Goal: Task Accomplishment & Management: Manage account settings

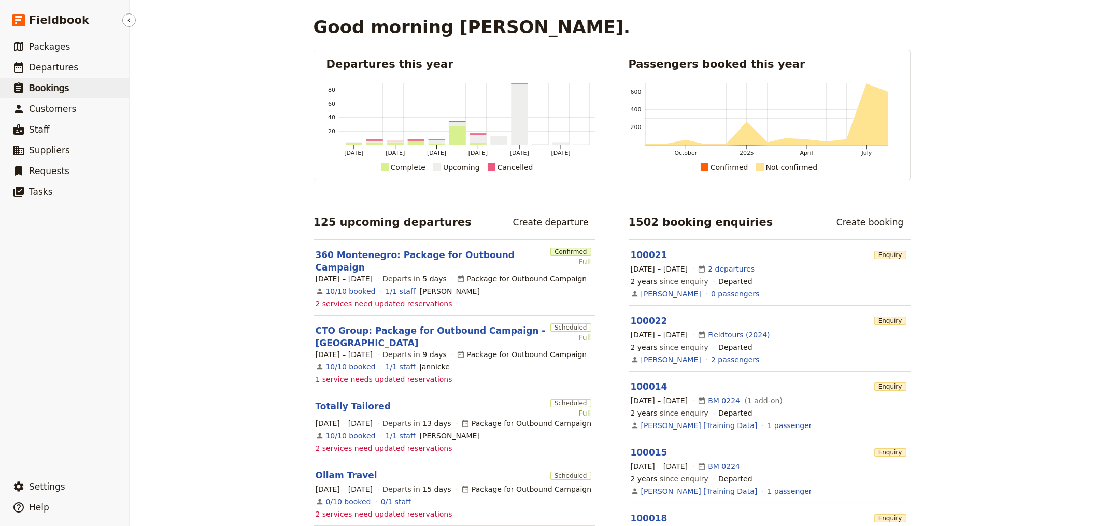
click at [83, 80] on link "​ Bookings" at bounding box center [64, 88] width 129 height 21
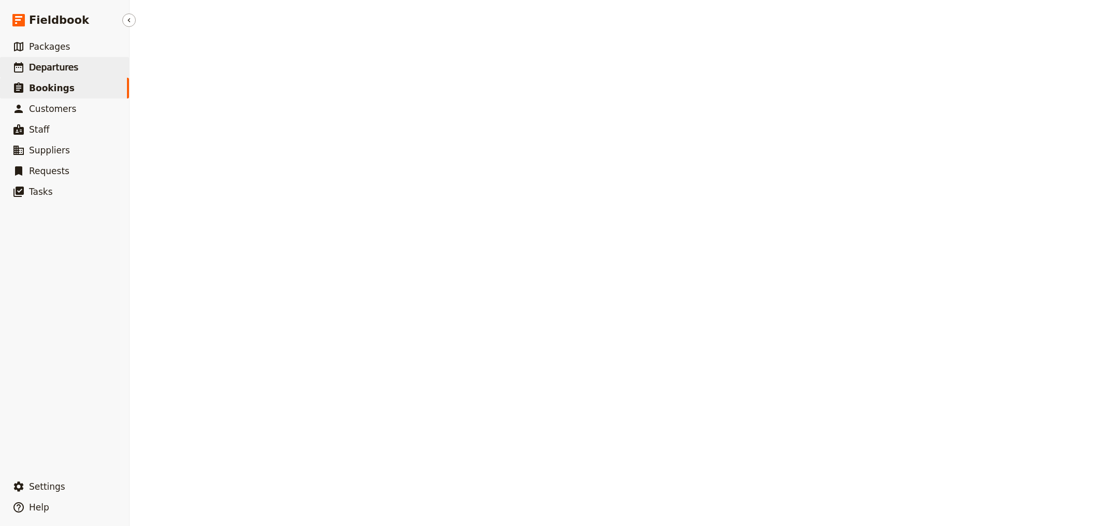
click at [64, 63] on span "Departures" at bounding box center [53, 67] width 49 height 10
select select "CREATED_AT"
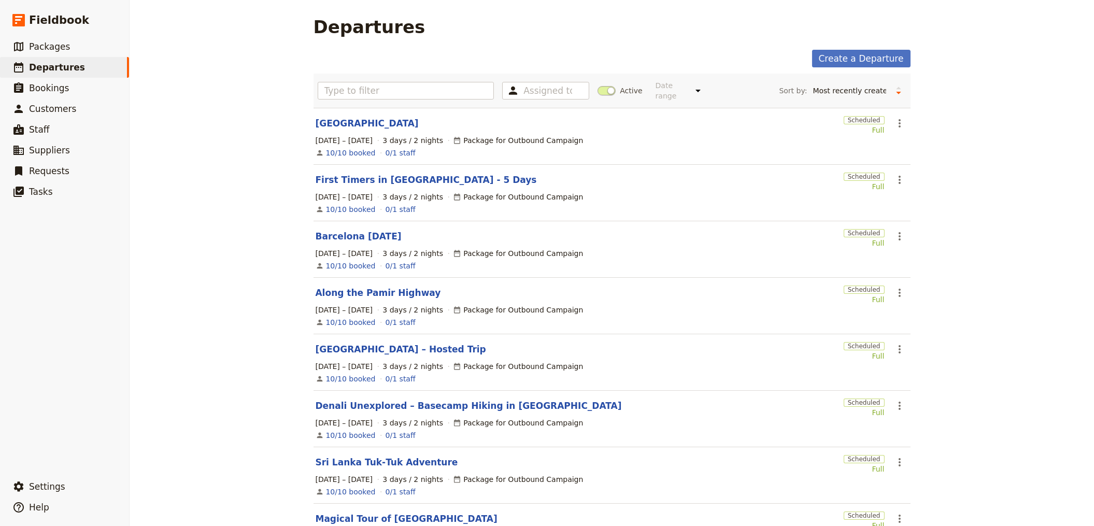
click at [606, 93] on span at bounding box center [606, 90] width 18 height 9
click at [597, 85] on input "Active" at bounding box center [597, 85] width 0 height 0
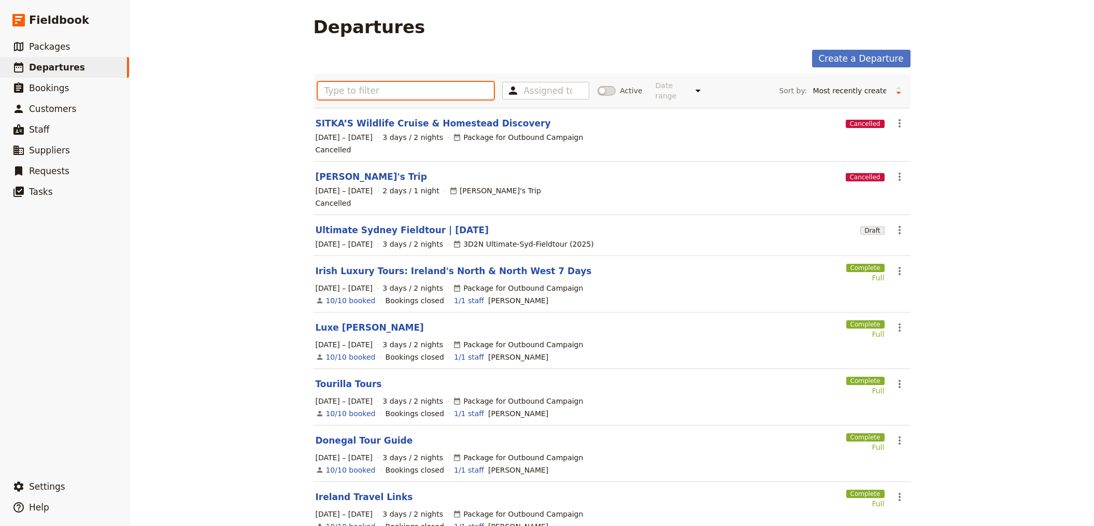
click at [401, 93] on input "text" at bounding box center [406, 91] width 177 height 18
click at [79, 69] on link "​ Departures" at bounding box center [64, 67] width 129 height 21
click at [57, 63] on span "Departures" at bounding box center [57, 67] width 56 height 10
click at [67, 41] on link "​ Packages" at bounding box center [64, 46] width 129 height 21
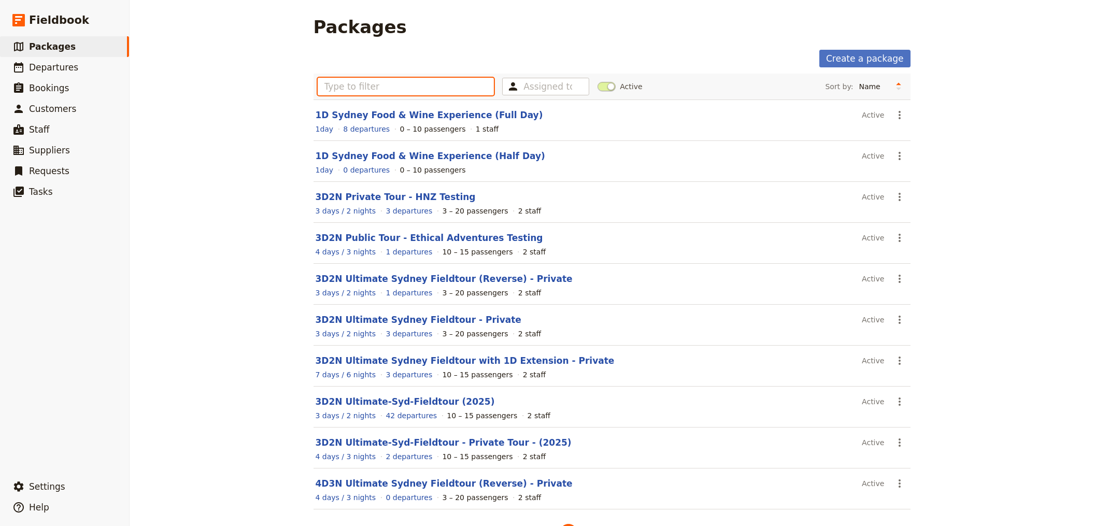
click at [444, 83] on input "text" at bounding box center [406, 87] width 177 height 18
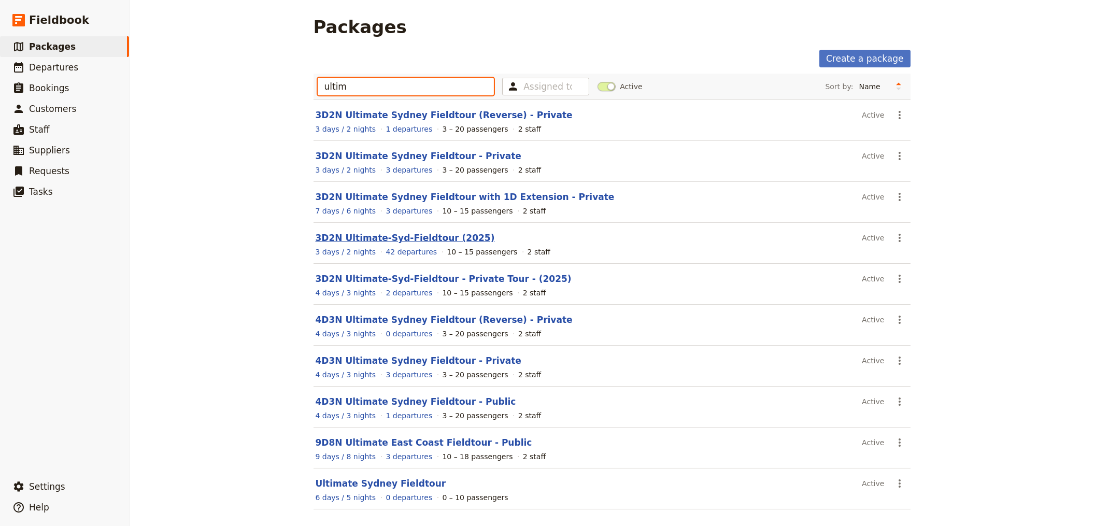
type input "ultim"
click at [405, 234] on link "3D2N Ultimate-Syd-Fieldtour (2025)" at bounding box center [404, 238] width 179 height 10
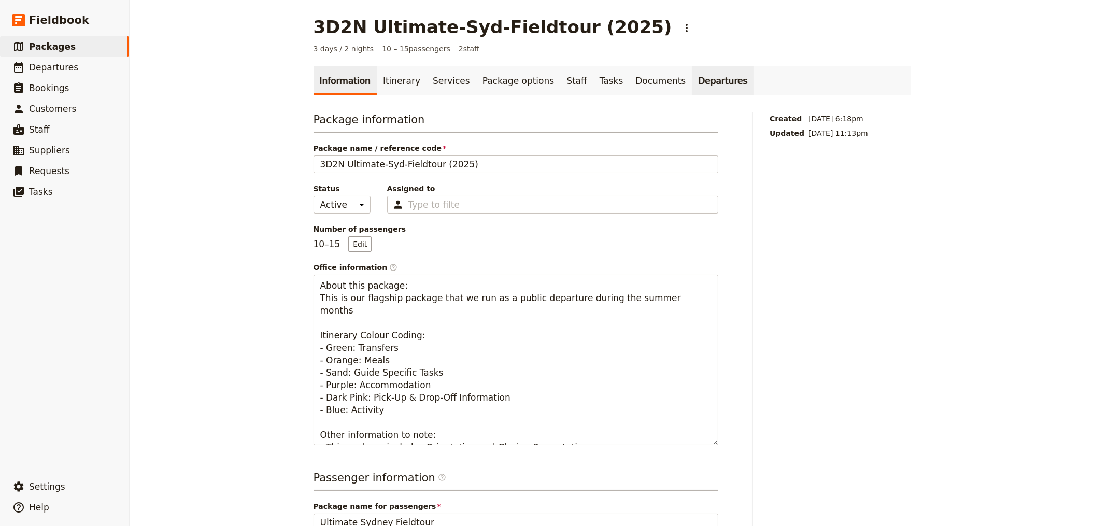
click at [677, 96] on div "Information Itinerary Services Package options Staff Tasks Documents Departures…" at bounding box center [611, 478] width 597 height 825
click at [692, 75] on link "Departures" at bounding box center [723, 80] width 62 height 29
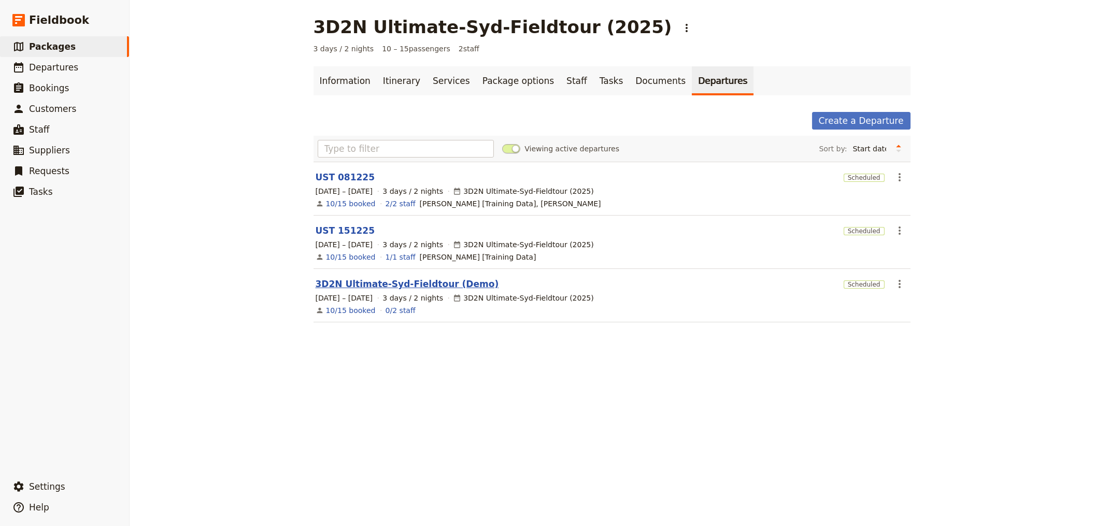
click at [429, 282] on link "3D2N Ultimate-Syd-Fieldtour (Demo)" at bounding box center [406, 284] width 183 height 12
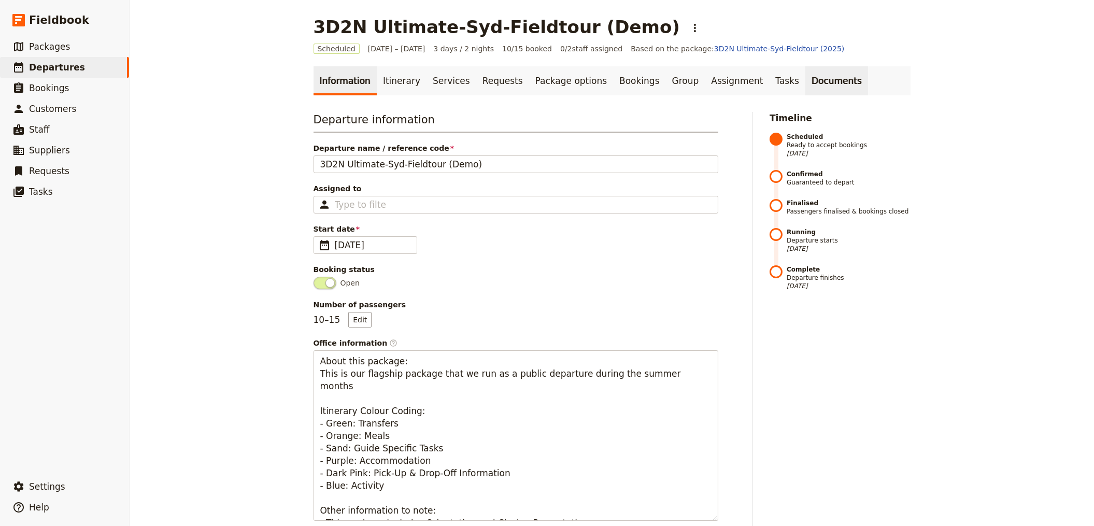
click at [805, 87] on link "Documents" at bounding box center [836, 80] width 63 height 29
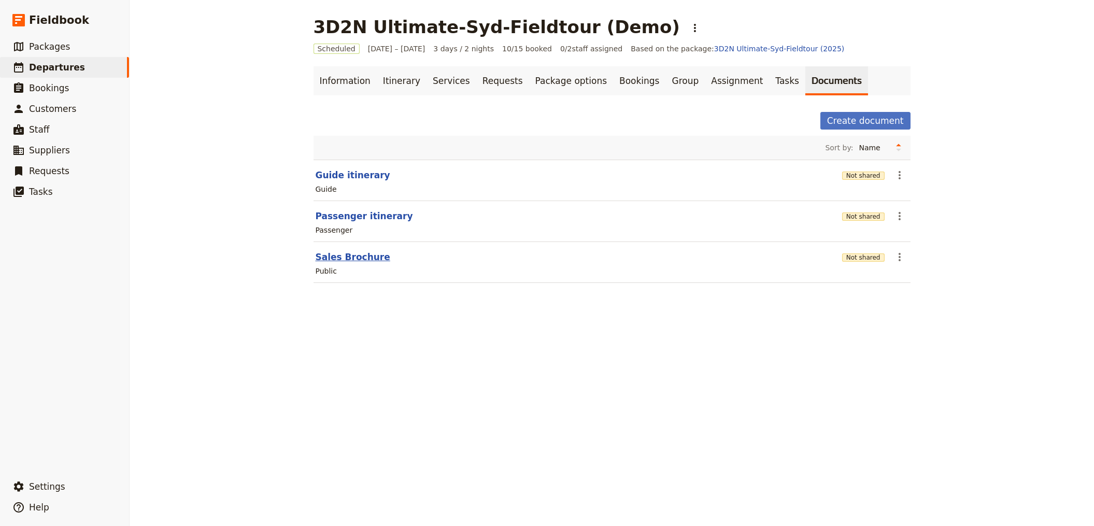
click at [363, 251] on button "Sales Brochure" at bounding box center [352, 257] width 75 height 12
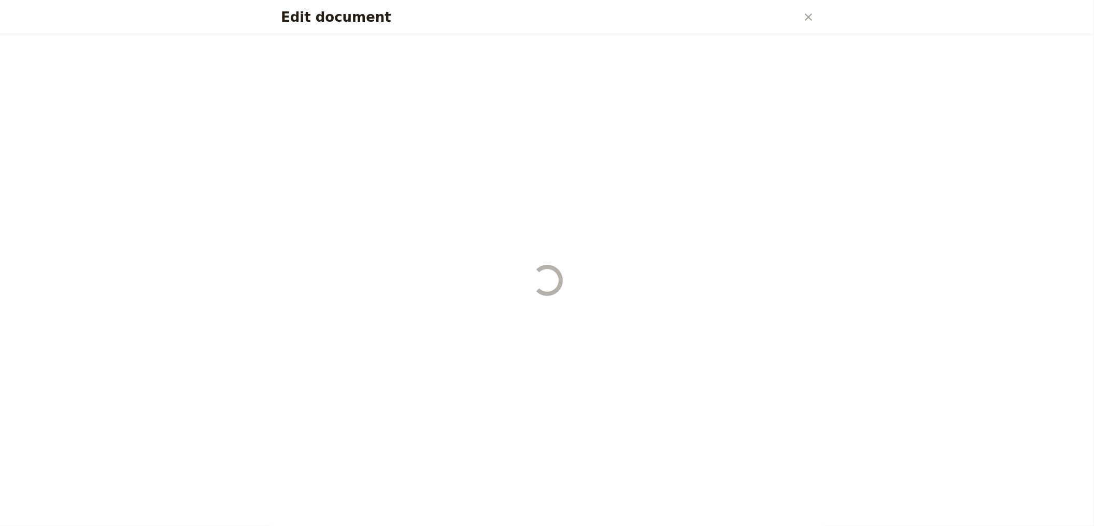
select select "DEFAULT"
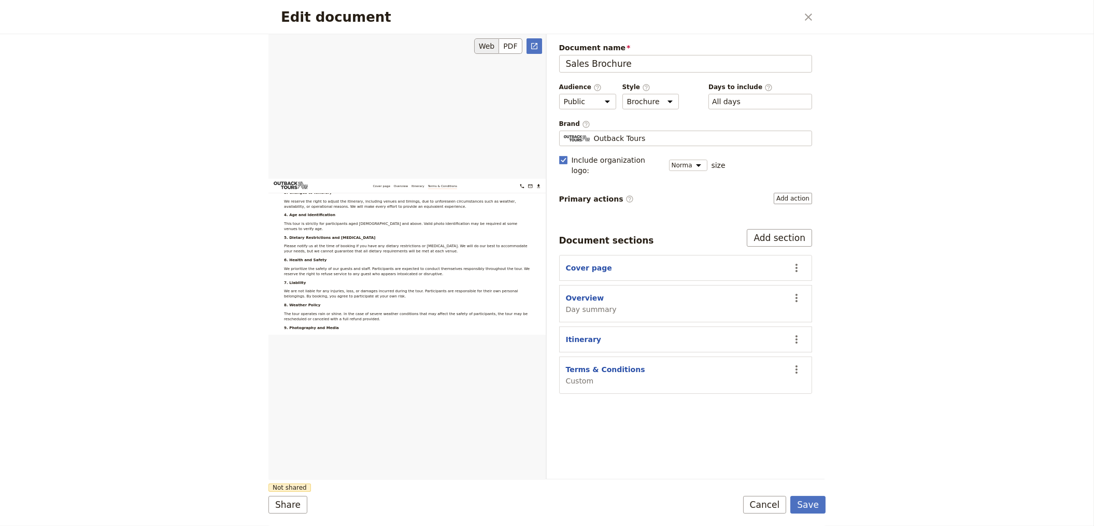
scroll to position [2462, 0]
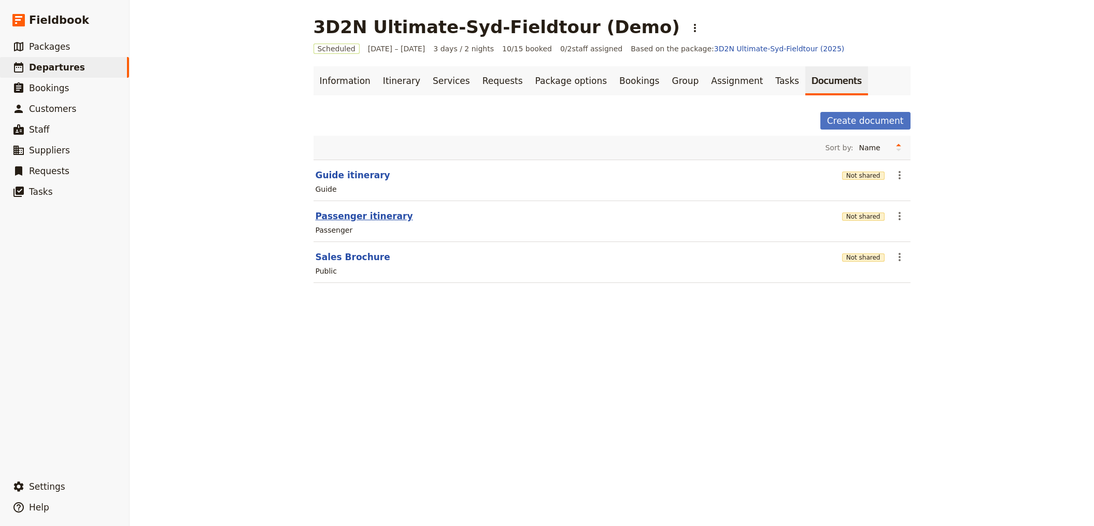
click at [371, 213] on button "Passenger itinerary" at bounding box center [363, 216] width 97 height 12
select select "PASSENGER"
select select "RUN_SHEET"
select select "DEFAULT"
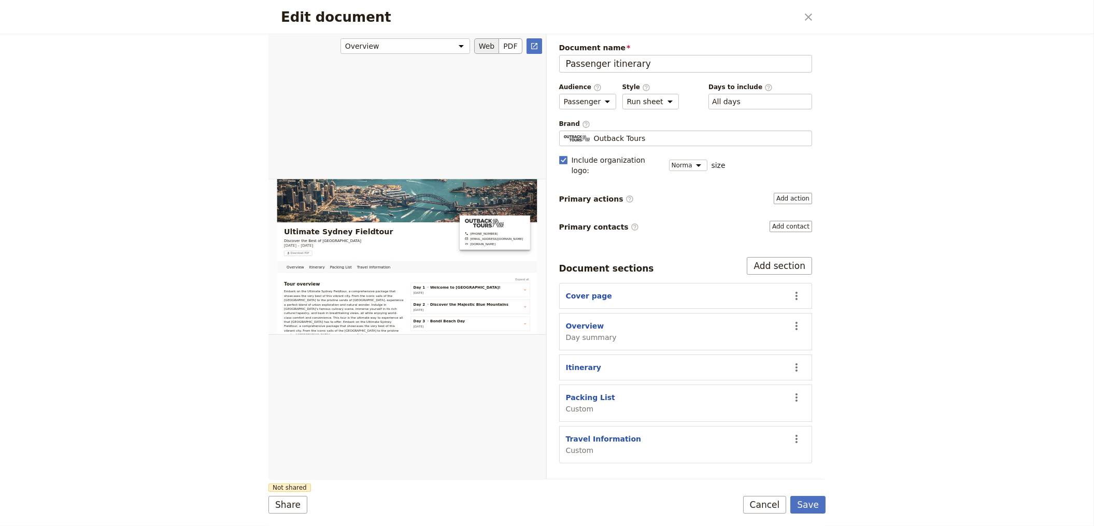
scroll to position [26, 0]
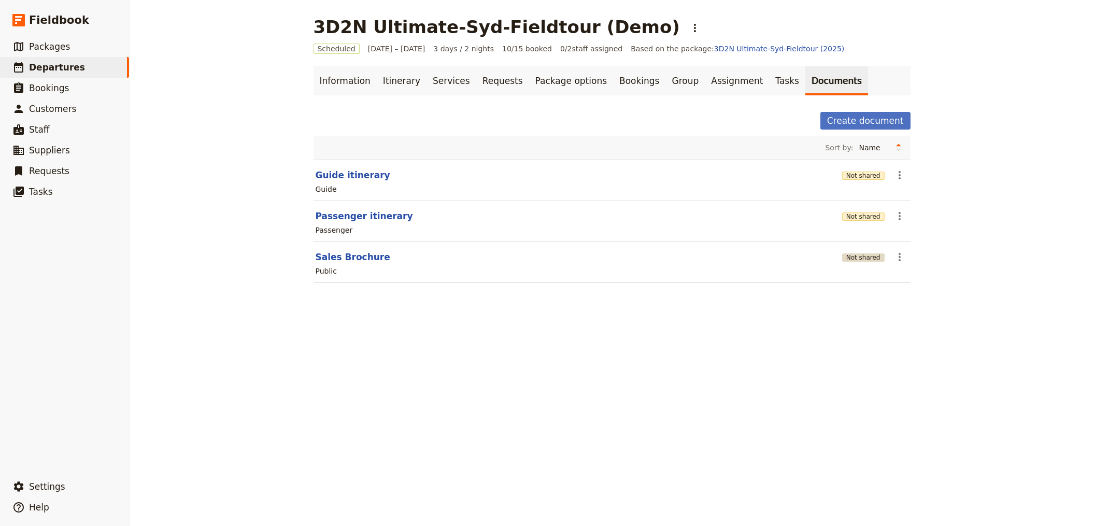
click at [862, 256] on button "Not shared" at bounding box center [863, 257] width 42 height 8
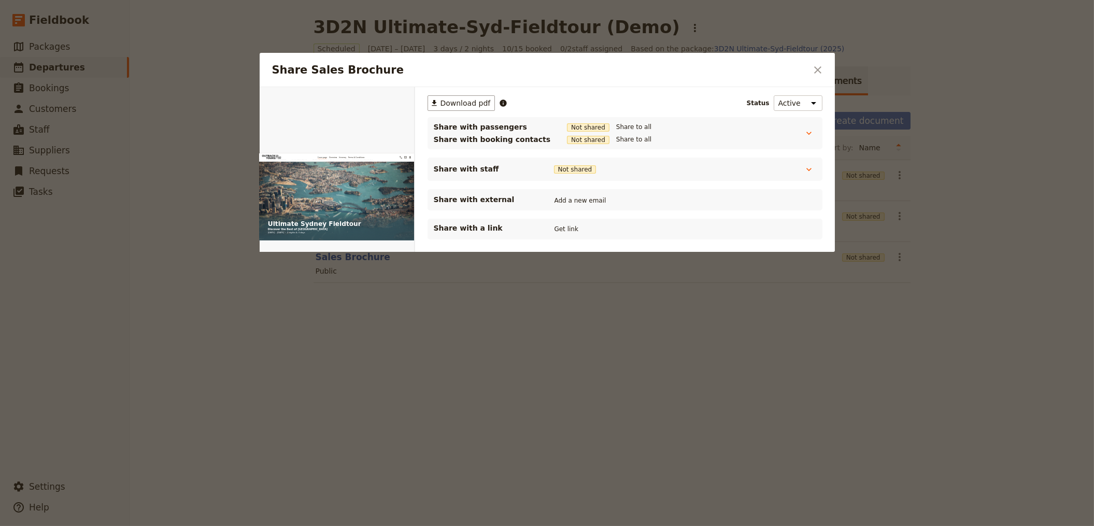
scroll to position [0, 0]
click at [553, 229] on button "Get link" at bounding box center [566, 228] width 29 height 11
click at [659, 227] on button "Get link" at bounding box center [644, 228] width 29 height 11
click at [915, 242] on div at bounding box center [547, 263] width 1094 height 526
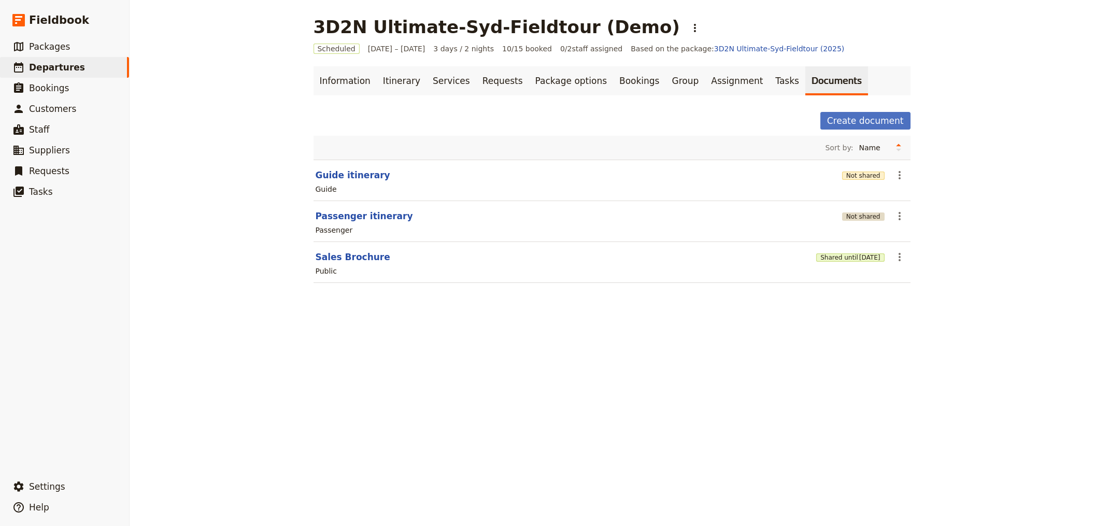
drag, startPoint x: 867, startPoint y: 224, endPoint x: 865, endPoint y: 216, distance: 8.4
click at [867, 224] on div "Passenger" at bounding box center [611, 230] width 595 height 12
click at [865, 216] on button "Not shared" at bounding box center [863, 216] width 42 height 8
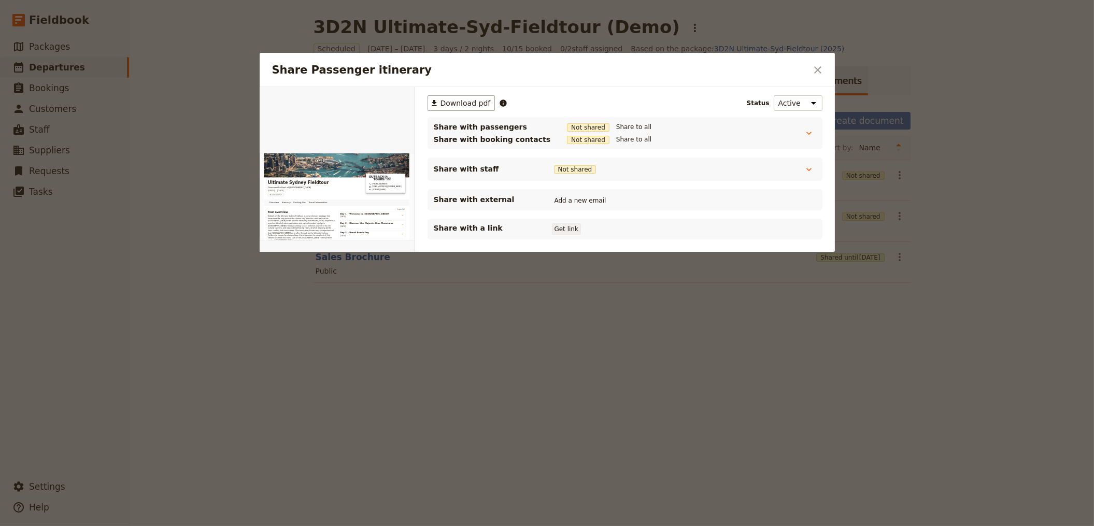
click at [557, 224] on button "Get link" at bounding box center [566, 228] width 29 height 11
drag, startPoint x: 810, startPoint y: 64, endPoint x: 754, endPoint y: 89, distance: 61.0
click at [810, 64] on button "​" at bounding box center [818, 70] width 18 height 18
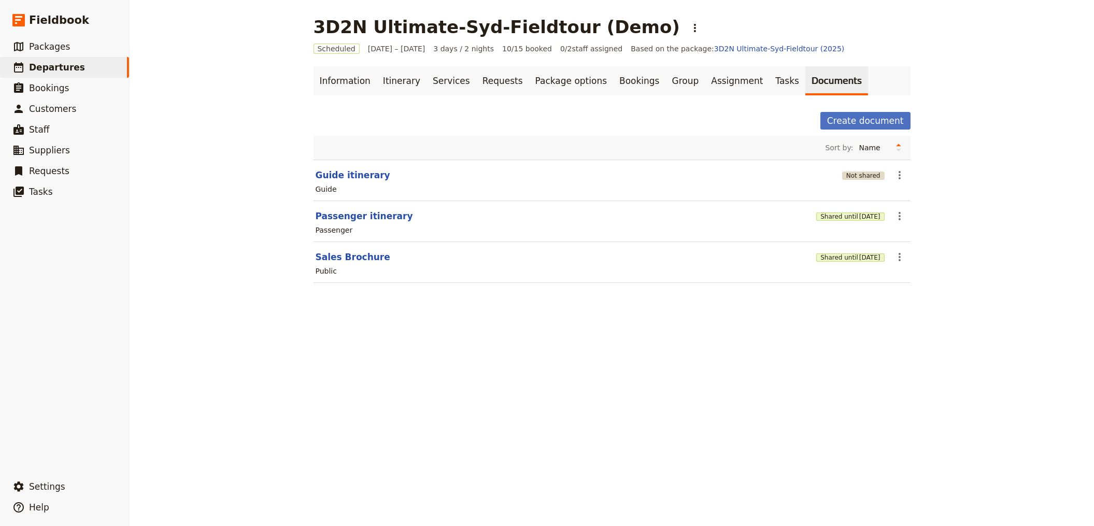
click at [855, 174] on button "Not shared" at bounding box center [863, 175] width 42 height 8
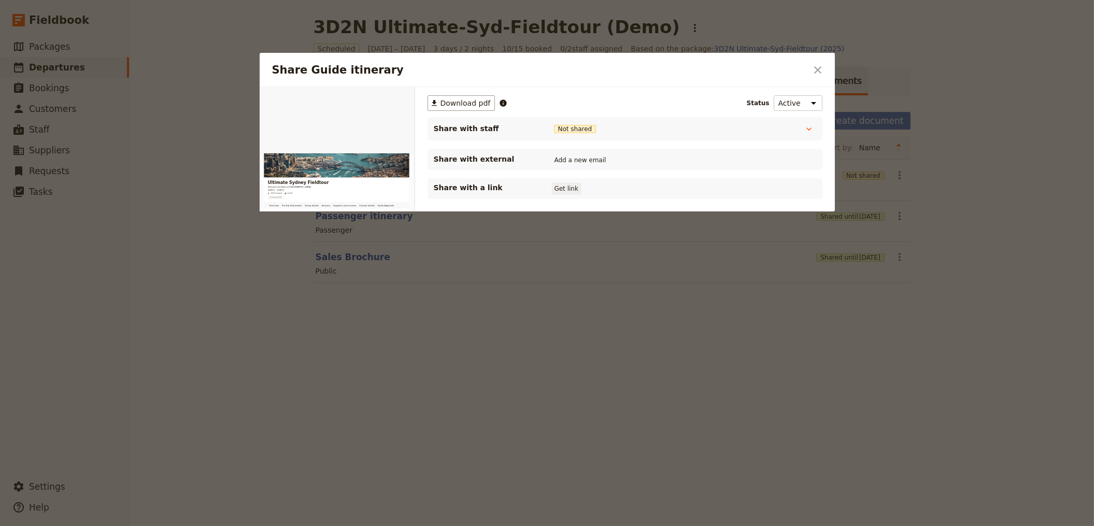
click at [573, 184] on button "Get link" at bounding box center [566, 188] width 29 height 11
click at [712, 367] on div at bounding box center [547, 263] width 1094 height 526
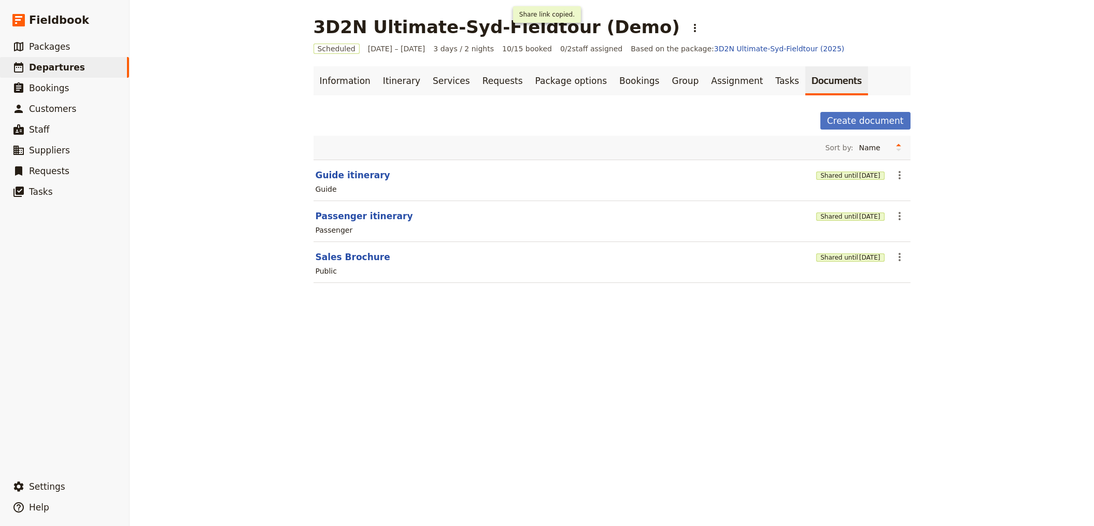
click at [344, 224] on div "Passenger" at bounding box center [611, 230] width 595 height 12
click at [349, 212] on button "Passenger itinerary" at bounding box center [363, 216] width 97 height 12
select select "PASSENGER"
select select "RUN_SHEET"
select select "DEFAULT"
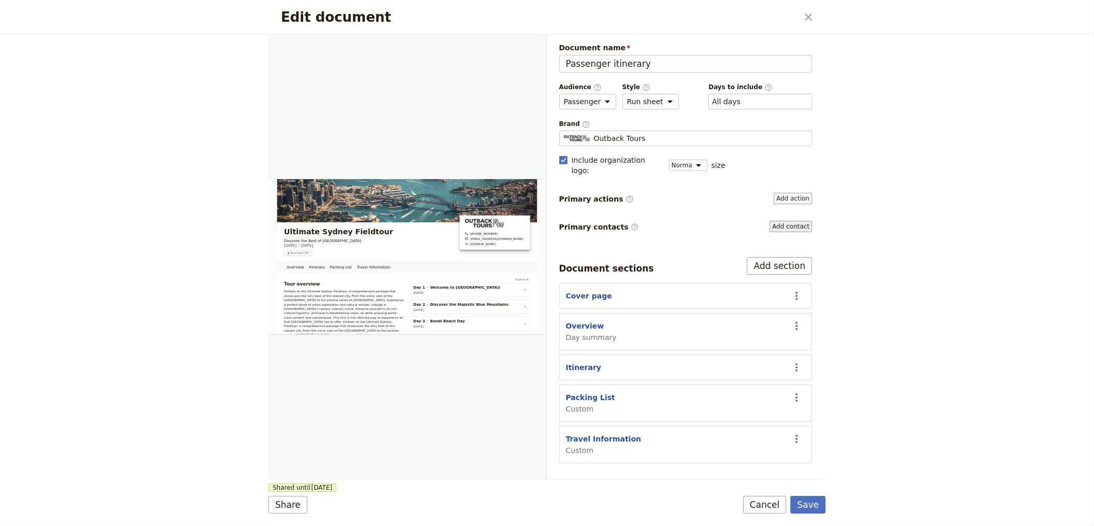
click at [795, 221] on button "Add contact" at bounding box center [790, 226] width 42 height 11
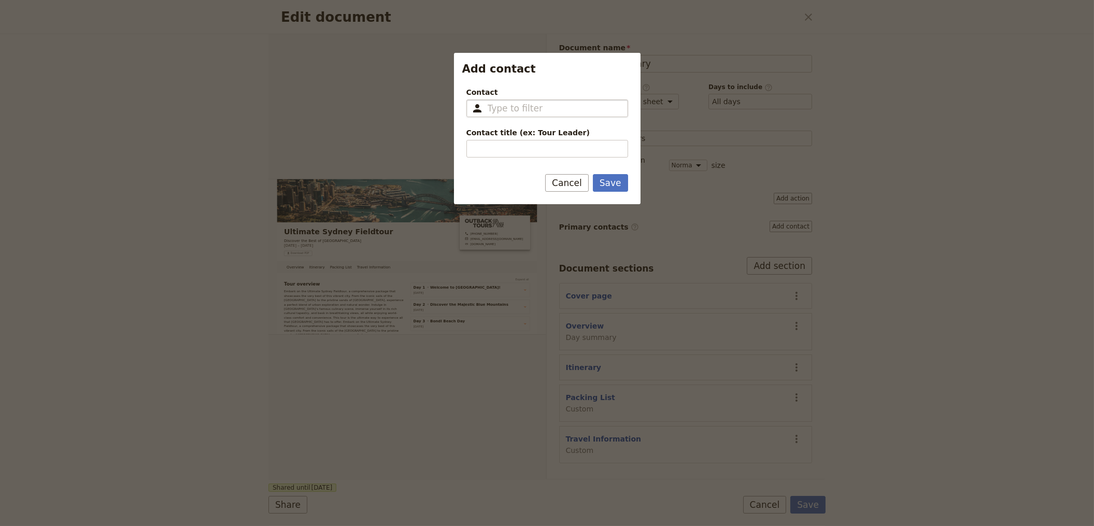
click at [539, 112] on input "Contact ​" at bounding box center [554, 108] width 134 height 12
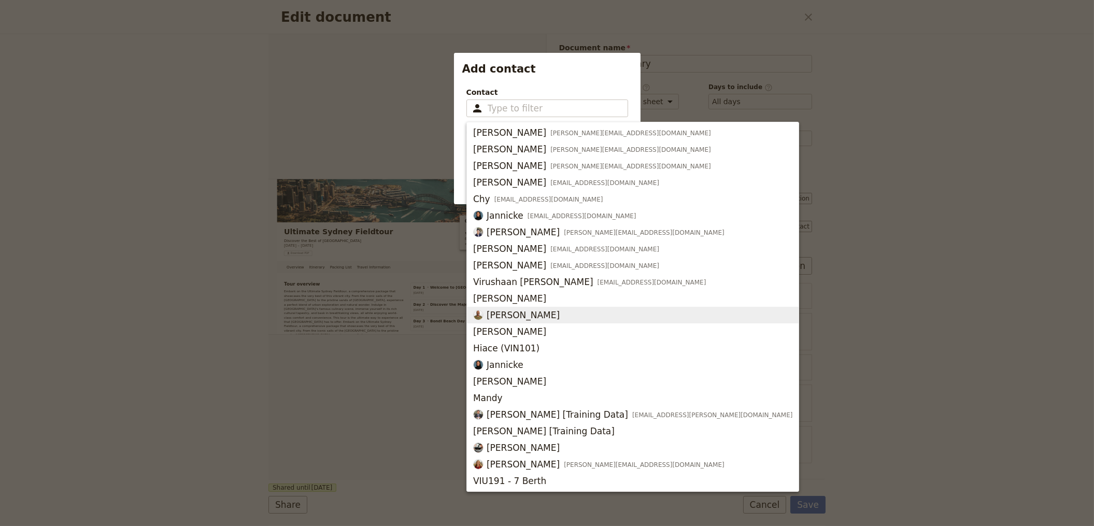
click at [523, 308] on button "[PERSON_NAME]" at bounding box center [633, 315] width 332 height 17
type input "[PERSON_NAME]"
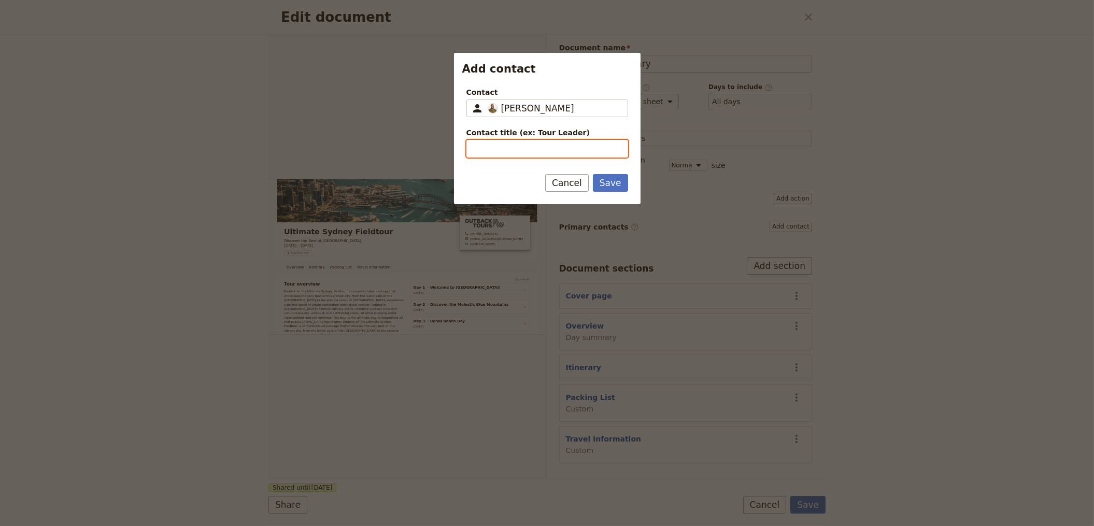
click at [543, 148] on input "Contact title (ex: Tour Leader)" at bounding box center [547, 149] width 162 height 18
type input "Tour Leader"
click at [593, 174] on button "Save" at bounding box center [610, 183] width 35 height 18
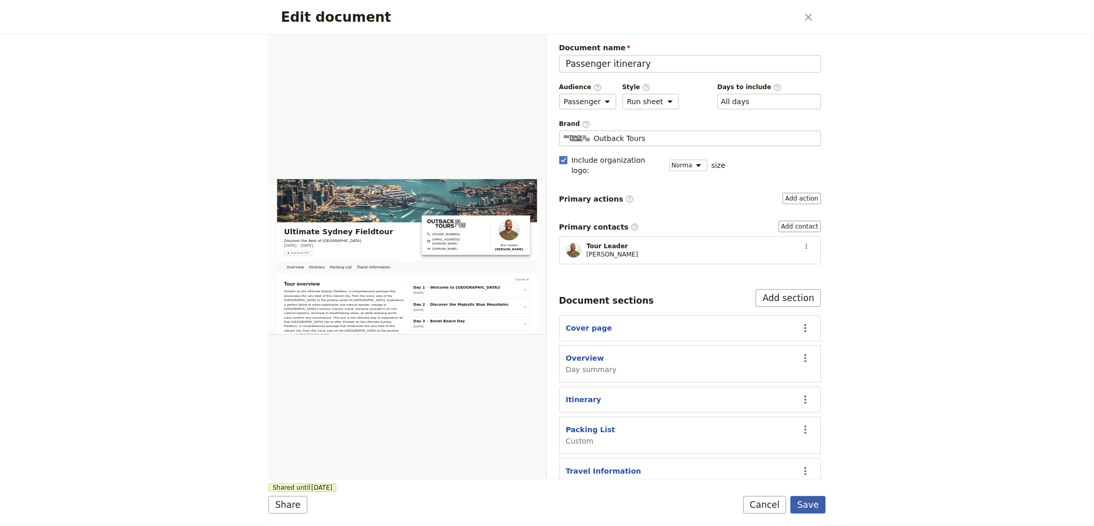
click at [810, 513] on button "Save" at bounding box center [807, 505] width 35 height 18
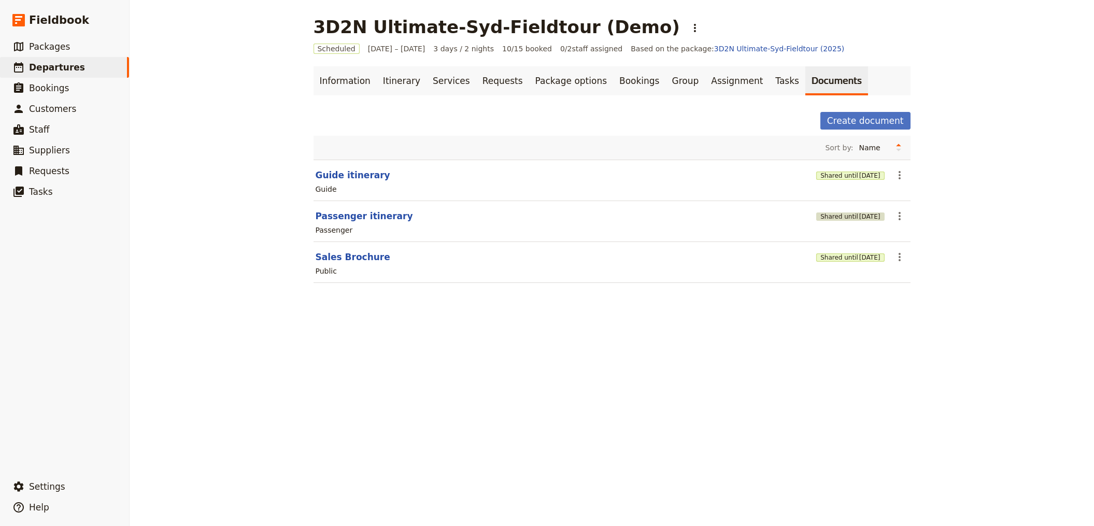
click at [822, 216] on button "Shared until [DATE]" at bounding box center [850, 216] width 68 height 8
click at [859, 174] on span "[DATE]" at bounding box center [869, 175] width 21 height 8
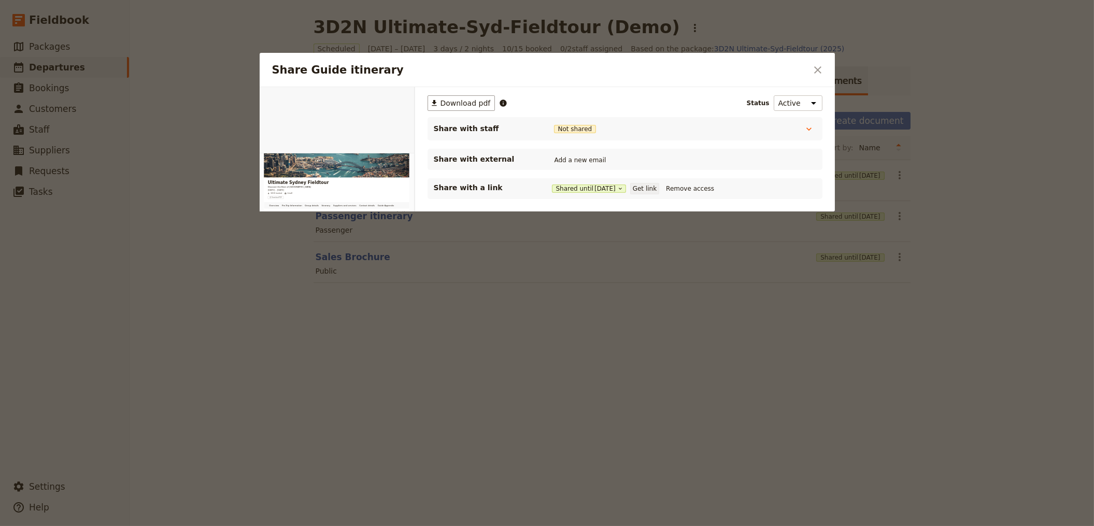
click at [659, 184] on button "Get link" at bounding box center [644, 188] width 29 height 11
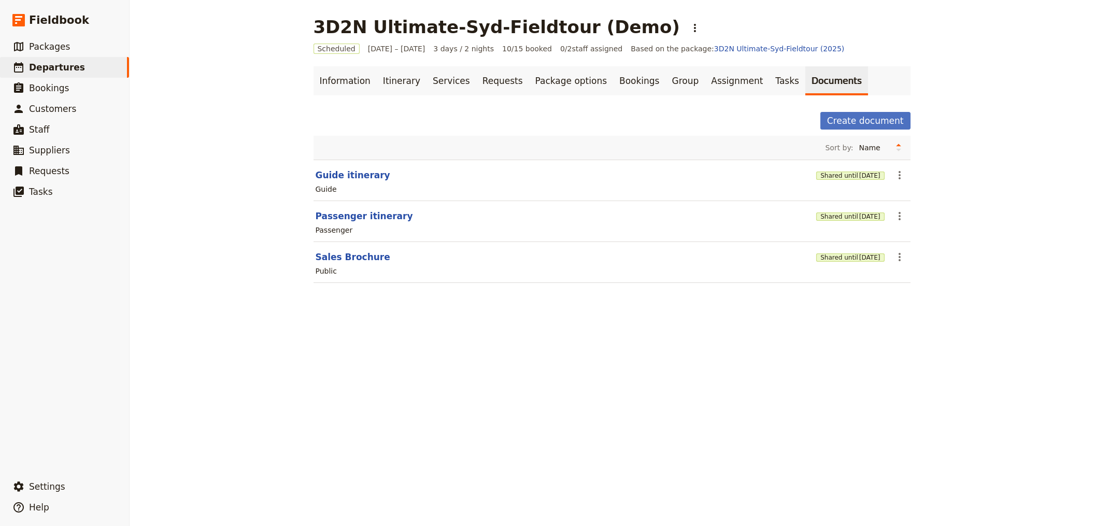
click at [307, 172] on main "3D2N Ultimate-Syd-Fieldtour (Demo) ​ Scheduled [DATE] – [DATE] 3 days / 2 night…" at bounding box center [612, 156] width 622 height 312
click at [315, 169] on button "Guide itinerary" at bounding box center [352, 175] width 75 height 12
select select "STAFF"
select select "RUN_SHEET"
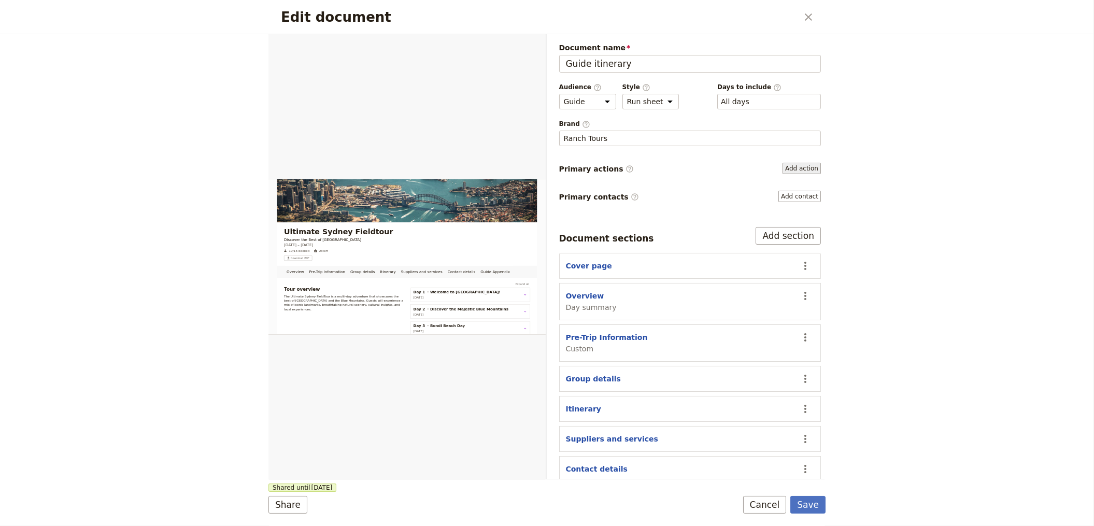
click at [794, 163] on button "Add action" at bounding box center [801, 168] width 38 height 11
click at [791, 196] on button "Add contact" at bounding box center [799, 196] width 42 height 11
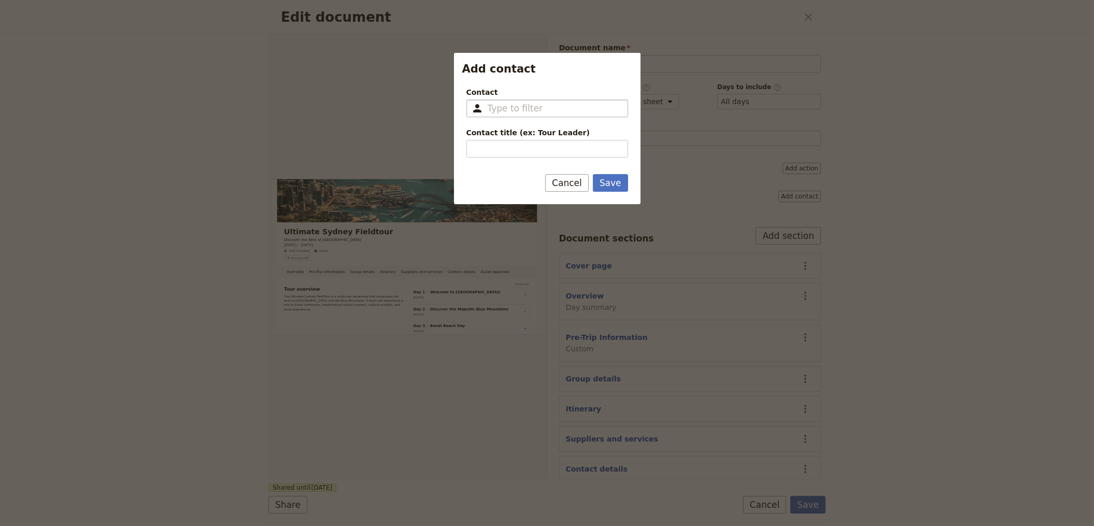
click at [571, 110] on input "Contact ​" at bounding box center [554, 108] width 134 height 12
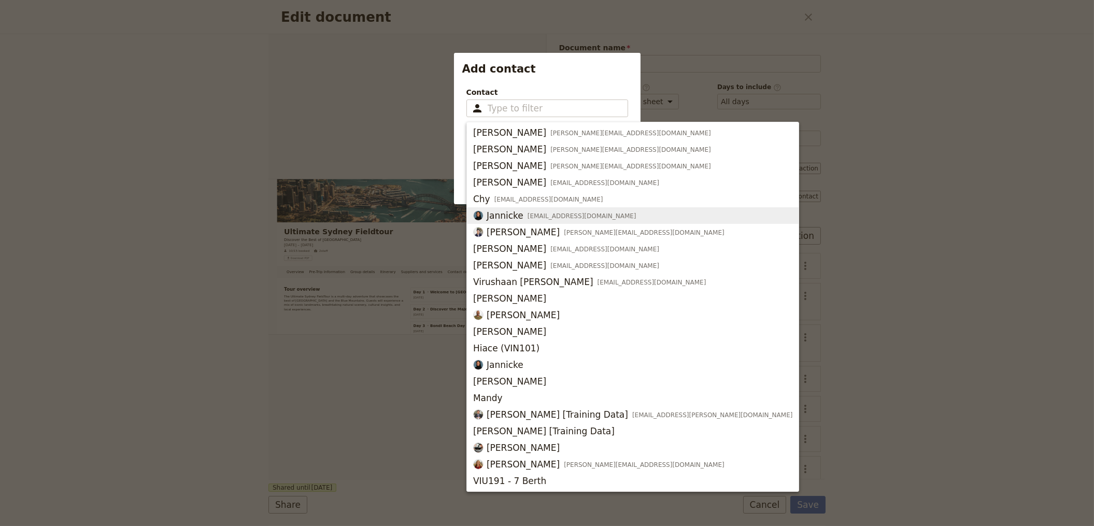
click at [521, 217] on div "Jannicke [EMAIL_ADDRESS][DOMAIN_NAME]" at bounding box center [554, 215] width 163 height 12
type input "Jannicke"
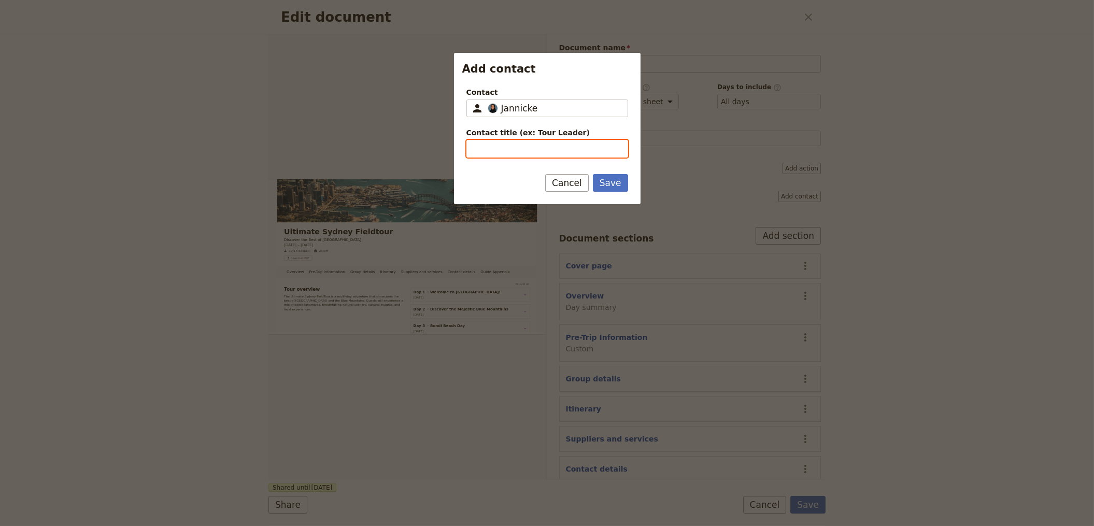
click at [501, 152] on input "Contact title (ex: Tour Leader)" at bounding box center [547, 149] width 162 height 18
type input "Tour Manager"
click at [593, 174] on button "Save" at bounding box center [610, 183] width 35 height 18
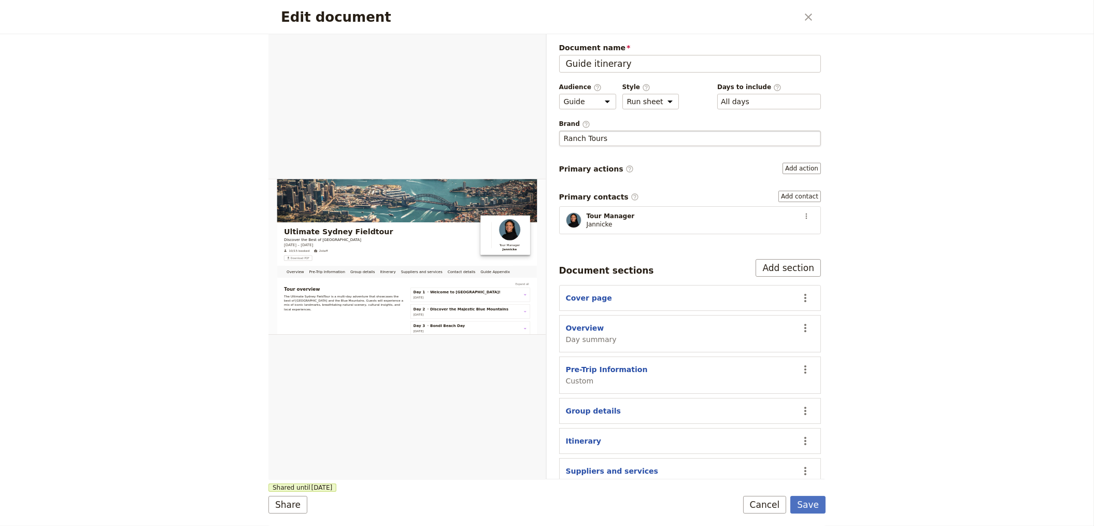
click at [703, 134] on div "Ranch Tours" at bounding box center [690, 138] width 253 height 10
click at [564, 131] on input "Ranch Tours" at bounding box center [563, 131] width 1 height 1
type input "o"
type input "u"
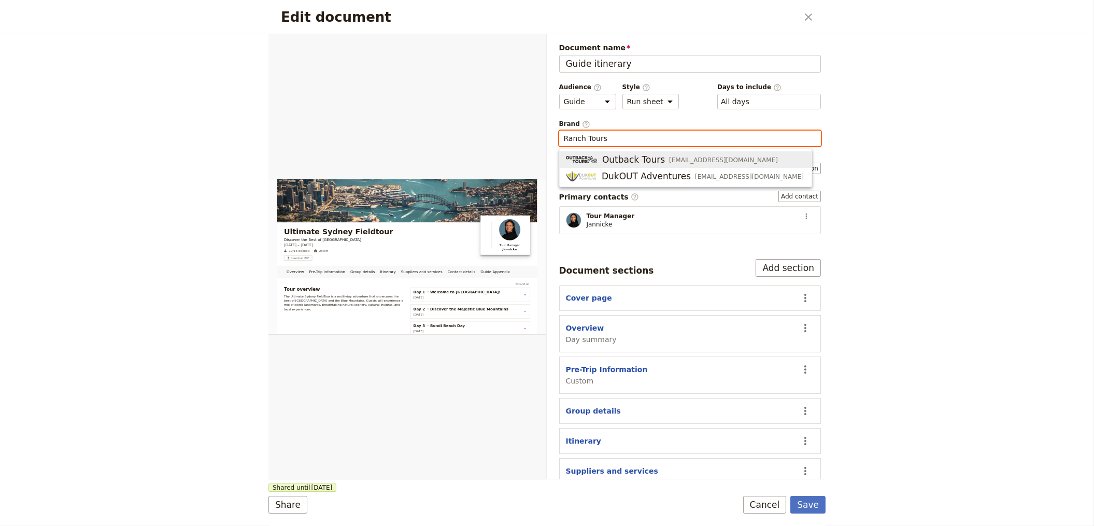
type input "Outback Tours"
select select "DEFAULT"
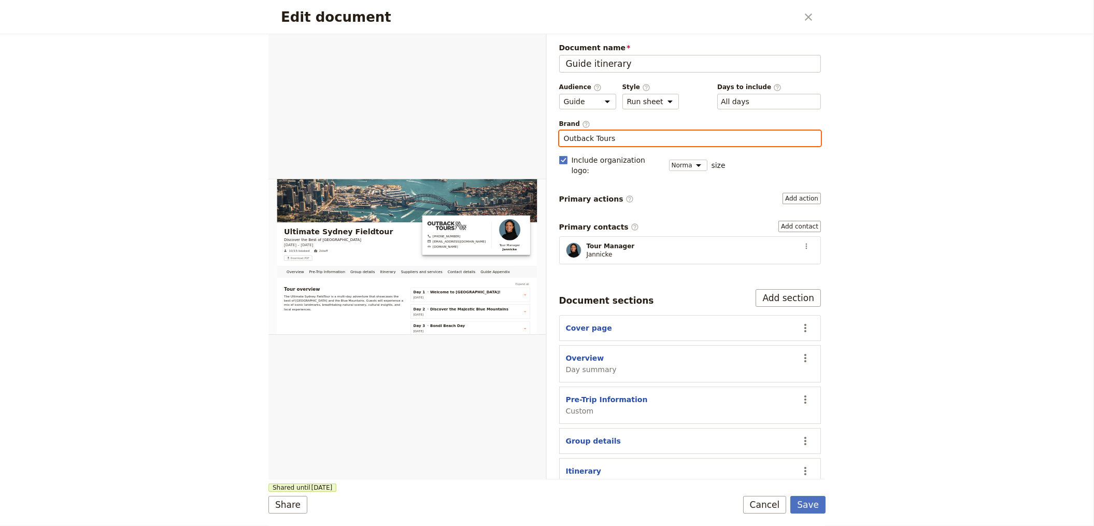
type input "Outback Tours"
drag, startPoint x: 825, startPoint y: 504, endPoint x: 816, endPoint y: 504, distance: 9.3
click at [825, 504] on div "Edit document ​ Overview Pre-Trip Information Group details Itinerary Suppliers…" at bounding box center [547, 263] width 1094 height 526
click at [808, 505] on button "Save" at bounding box center [807, 505] width 35 height 18
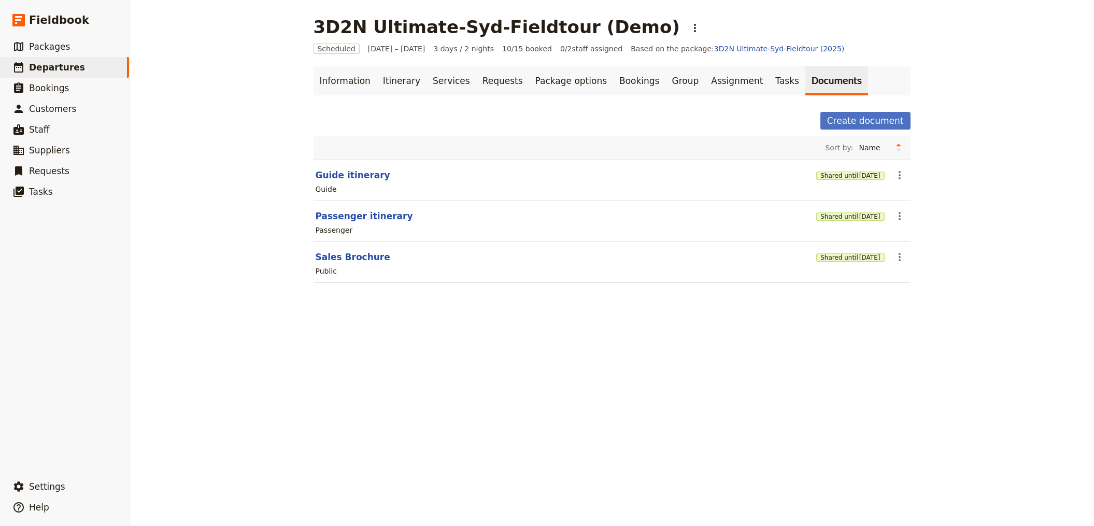
click at [368, 215] on button "Passenger itinerary" at bounding box center [363, 216] width 97 height 12
select select "PASSENGER"
select select "RUN_SHEET"
select select "DEFAULT"
click at [357, 252] on button "Sales Brochure" at bounding box center [352, 257] width 75 height 12
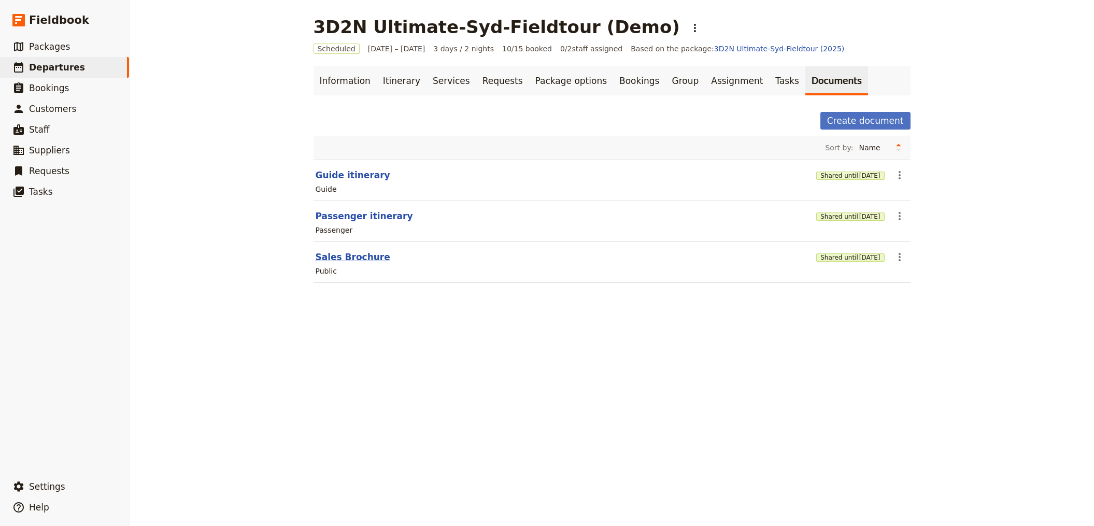
select select "DEFAULT"
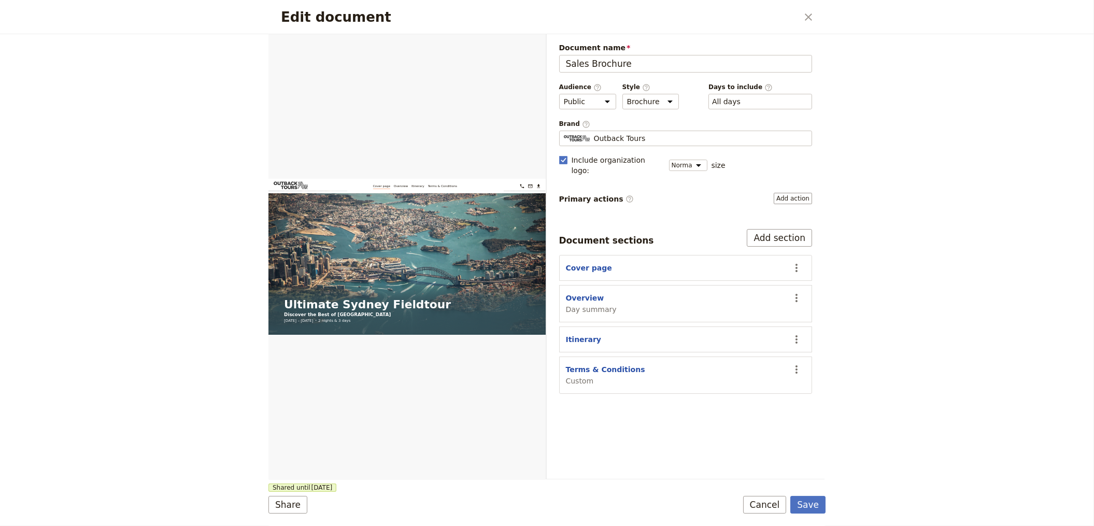
click at [760, 193] on label "Primary actions ​ Add action" at bounding box center [685, 198] width 253 height 11
click at [773, 193] on button "Add action" at bounding box center [792, 198] width 38 height 11
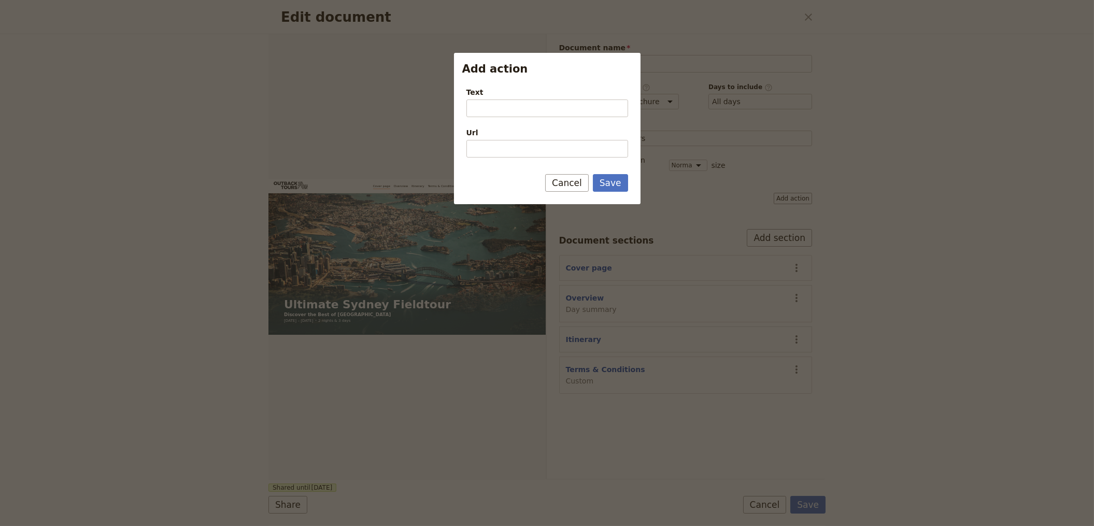
click at [775, 183] on div at bounding box center [547, 263] width 1094 height 526
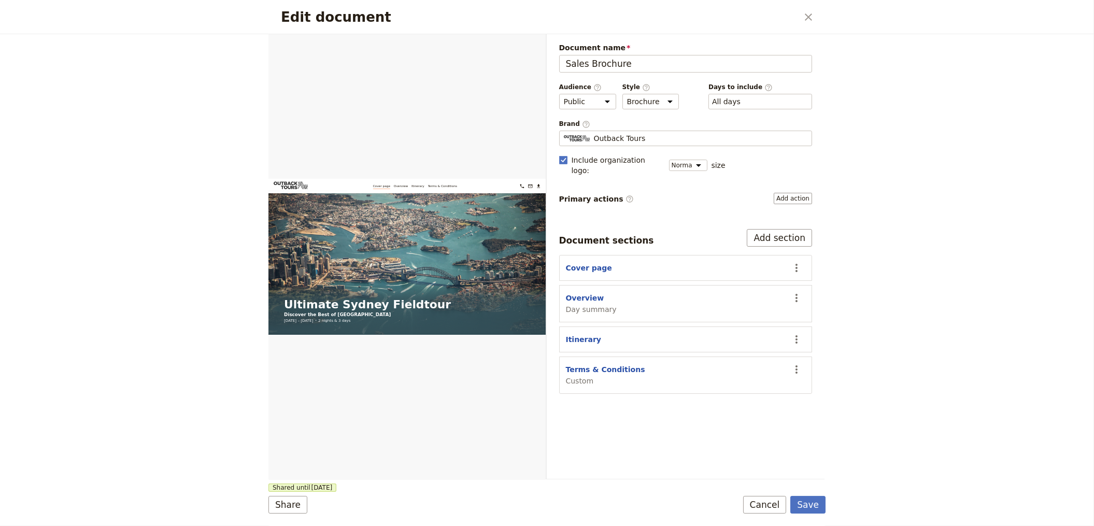
click at [818, 187] on div "Document name Sales Brochure Preview Audience ​ Public Passenger Guide Style ​ …" at bounding box center [685, 256] width 278 height 444
click at [787, 193] on button "Add action" at bounding box center [792, 198] width 38 height 11
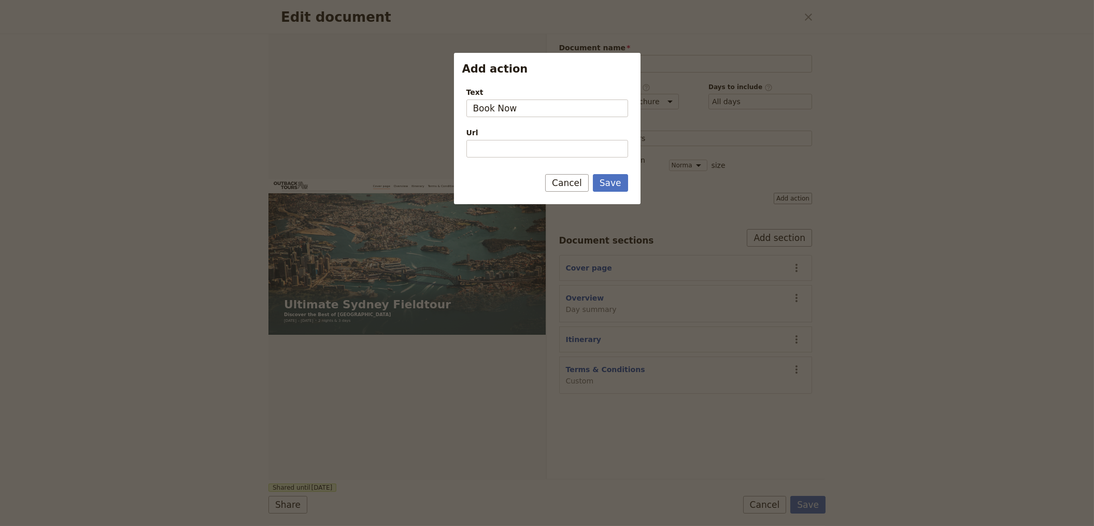
type input "Book Now"
type input "[URL][DOMAIN_NAME]"
click at [593, 174] on button "Save" at bounding box center [610, 183] width 35 height 18
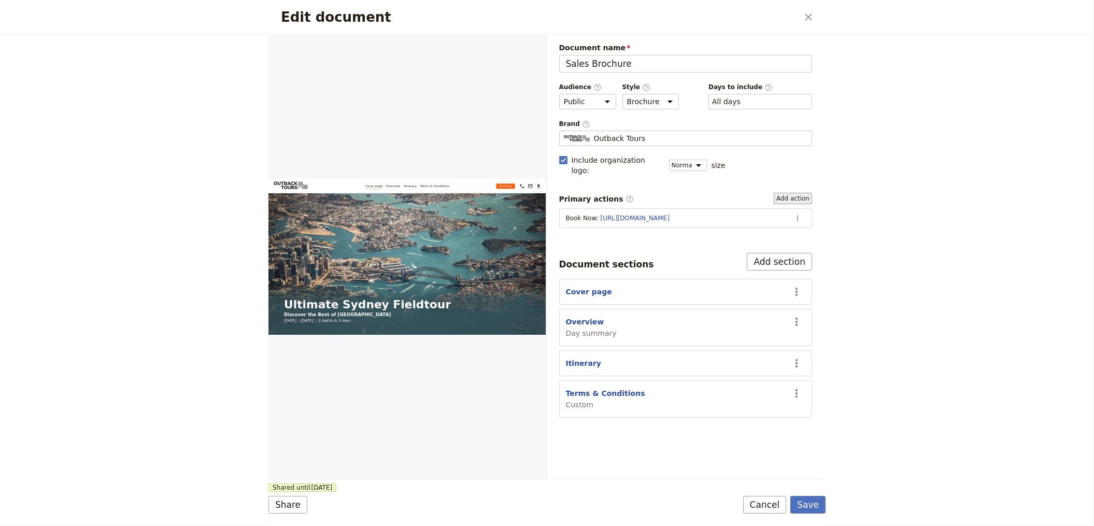
click at [779, 193] on button "Add action" at bounding box center [792, 198] width 38 height 11
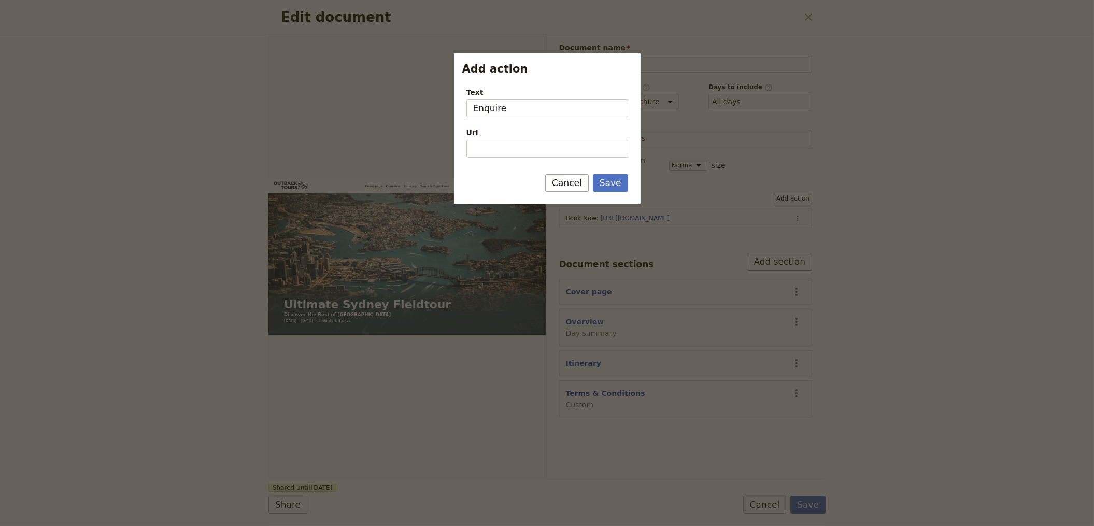
type input "Enquire"
type input "[URL][DOMAIN_NAME]"
click at [593, 174] on button "Save" at bounding box center [610, 183] width 35 height 18
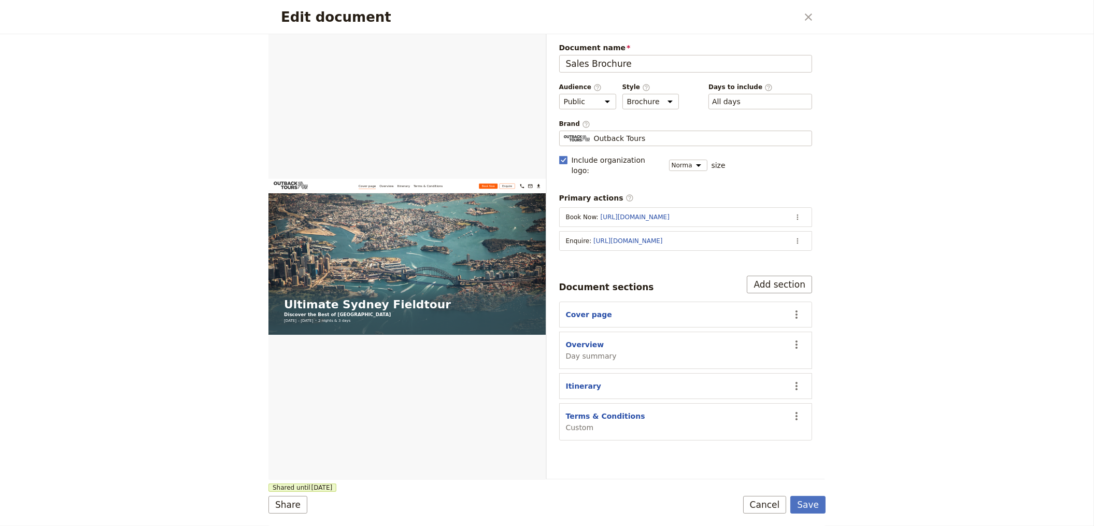
click at [810, 495] on form "Web PDF ​ Document name Sales Brochure Preview Audience ​ Public Passenger Guid…" at bounding box center [546, 280] width 557 height 492
click at [810, 496] on button "Save" at bounding box center [807, 505] width 35 height 18
